Goal: Task Accomplishment & Management: Use online tool/utility

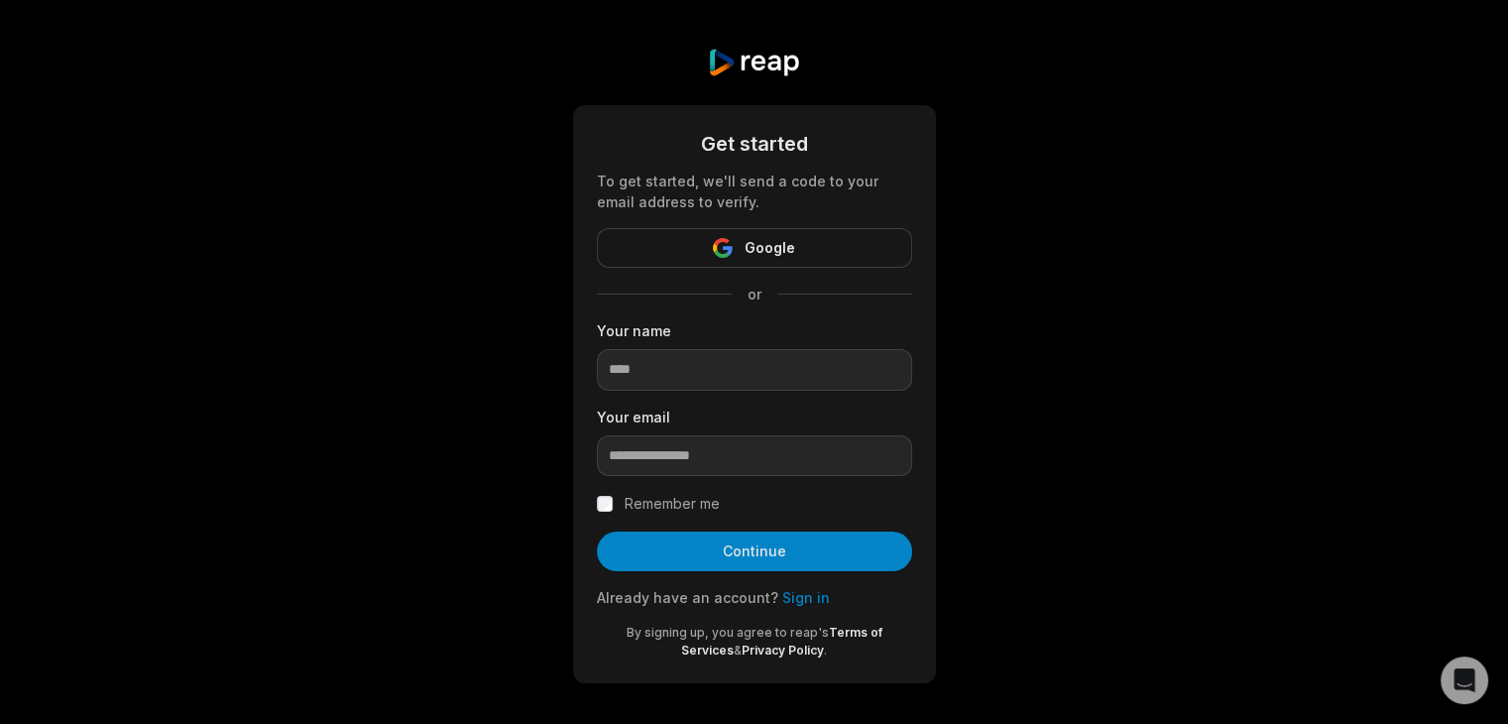
click at [795, 603] on link "Sign in" at bounding box center [806, 597] width 48 height 17
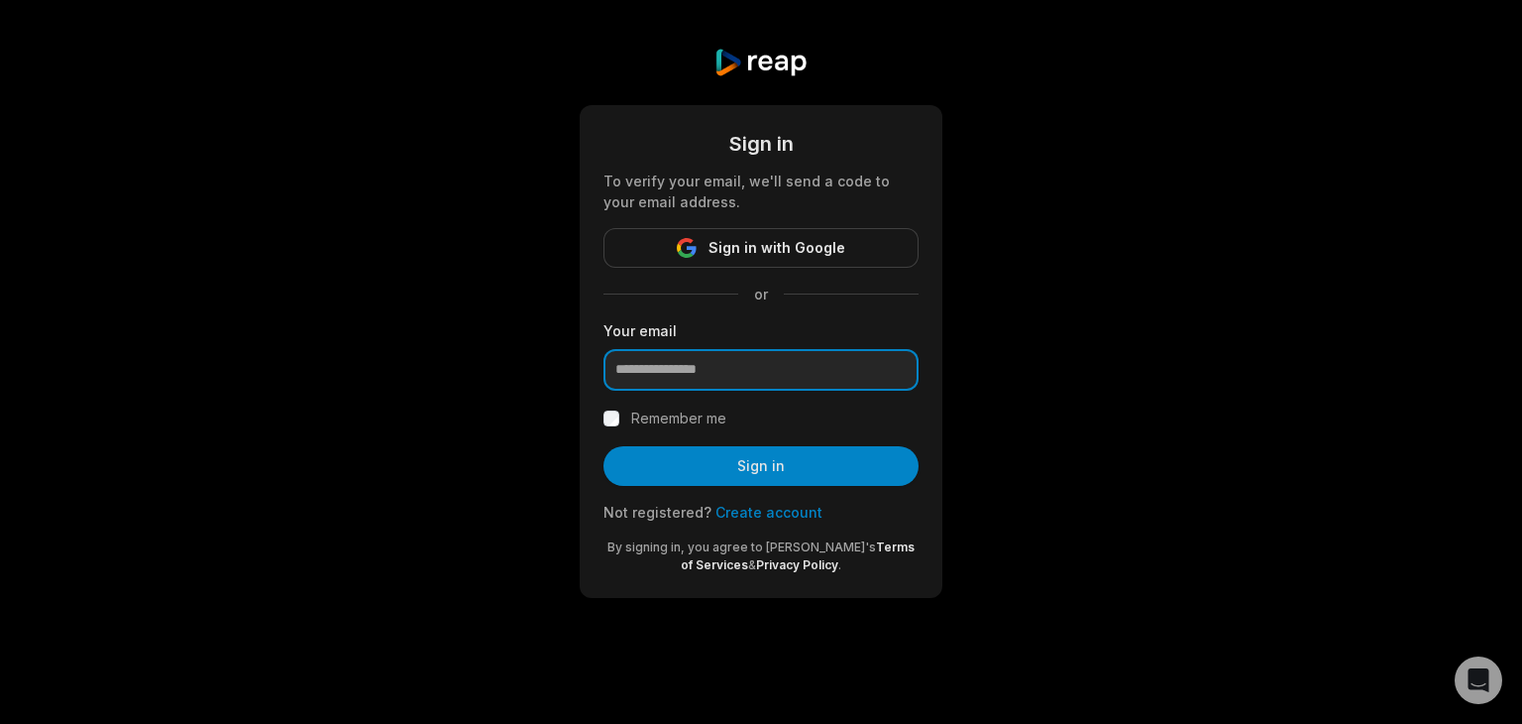
click at [652, 357] on input "email" at bounding box center [761, 370] width 315 height 42
type input "**********"
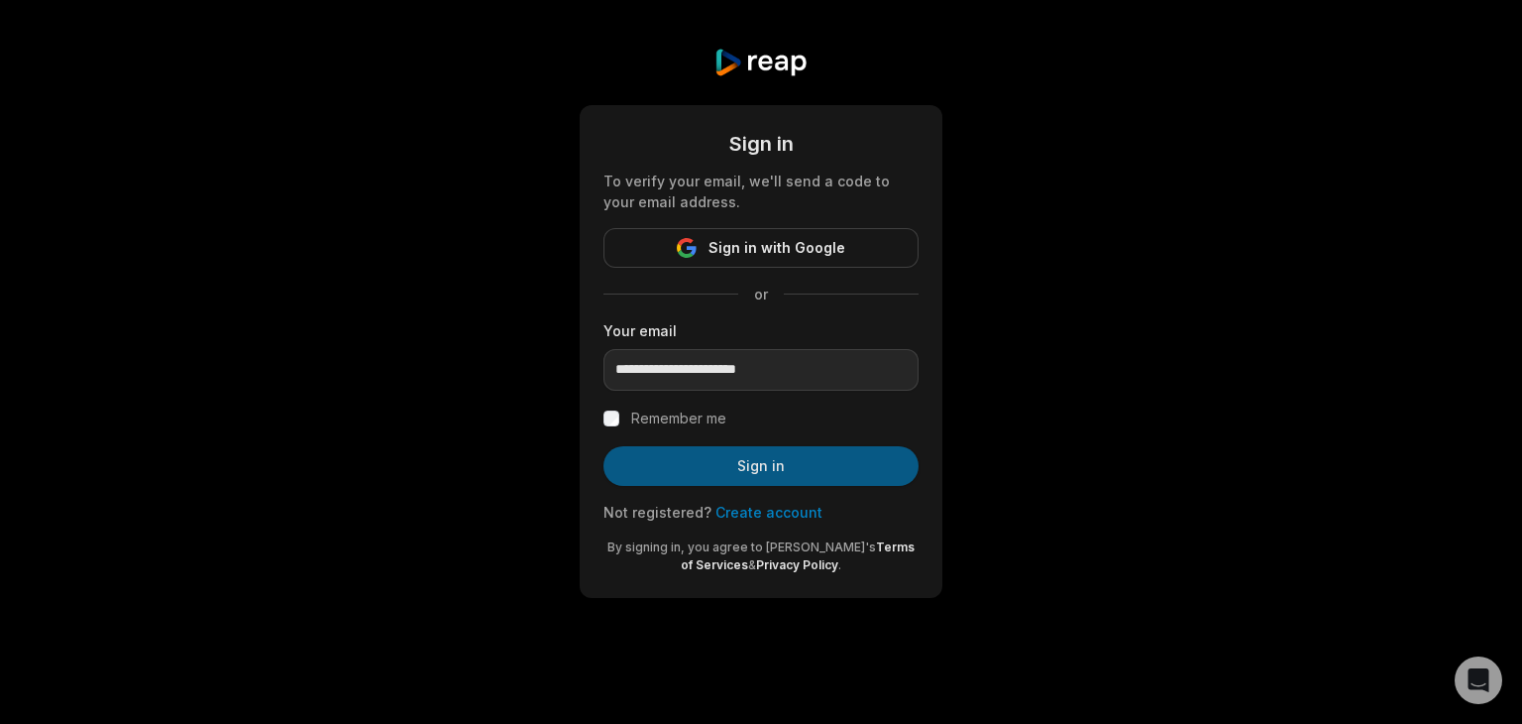
click at [708, 446] on button "Sign in" at bounding box center [761, 466] width 315 height 40
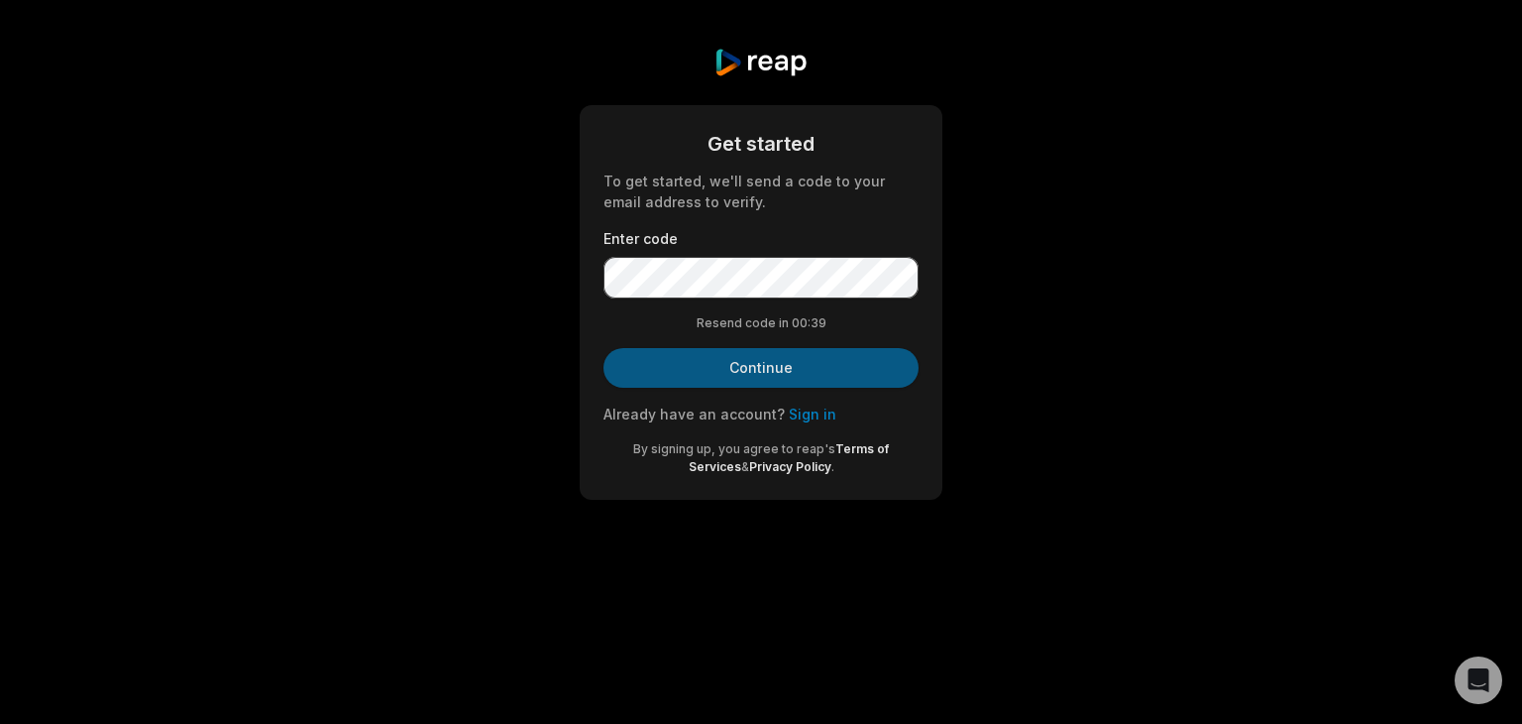
click at [769, 376] on button "Continue" at bounding box center [761, 368] width 315 height 40
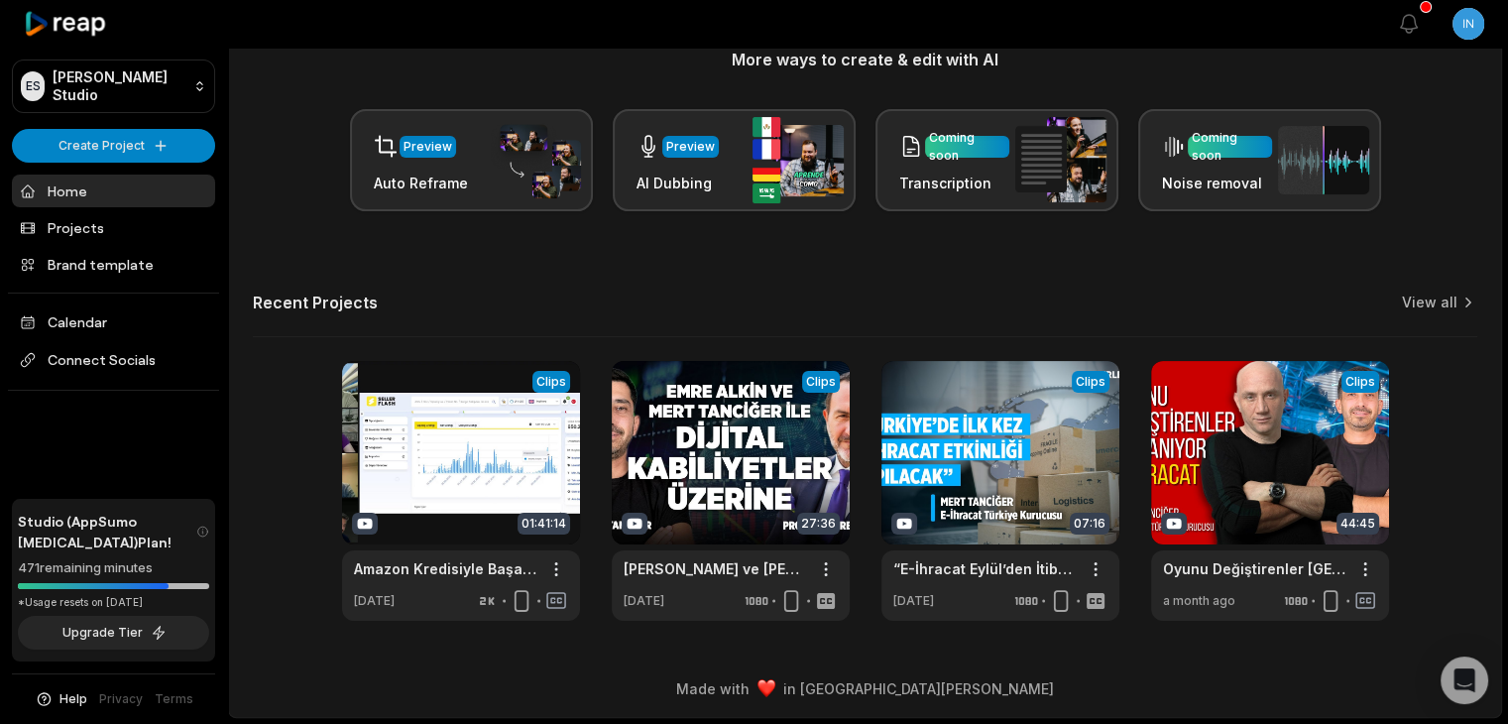
scroll to position [265, 0]
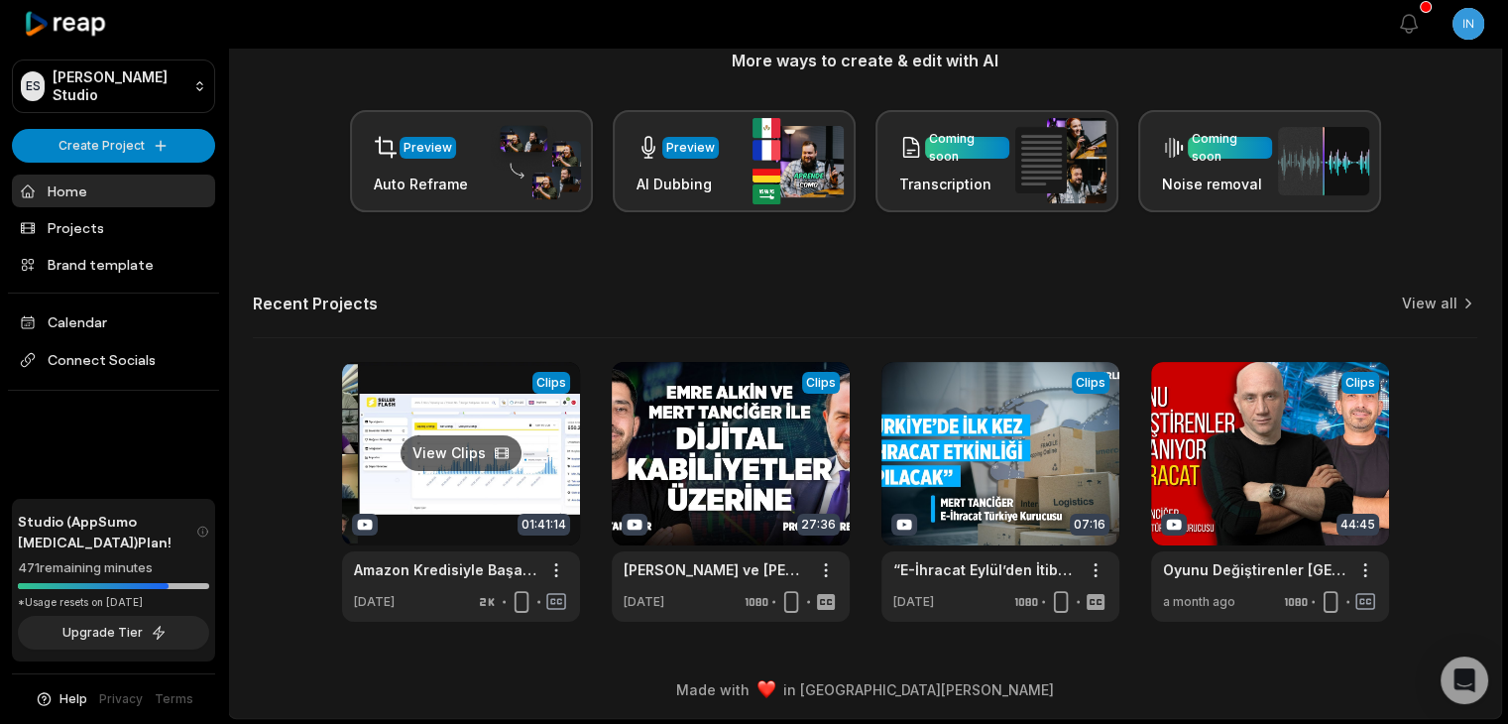
click at [494, 451] on link at bounding box center [461, 492] width 238 height 260
